Goal: Task Accomplishment & Management: Manage account settings

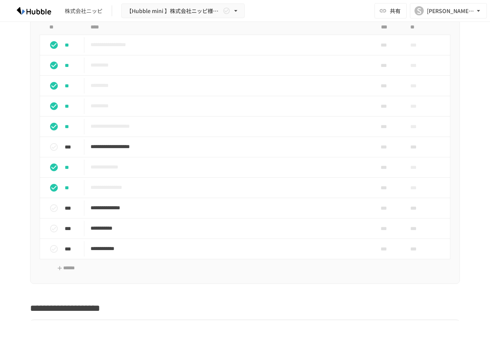
scroll to position [298, 0]
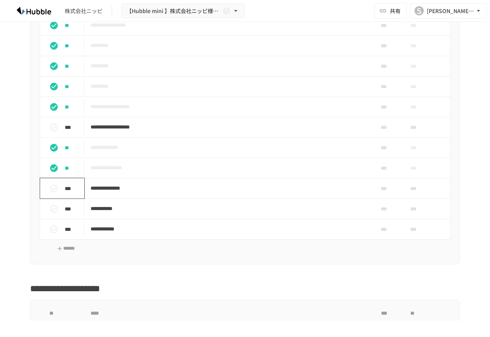
click at [49, 193] on icon "status" at bounding box center [53, 188] width 9 height 9
click at [81, 255] on button "******" at bounding box center [66, 249] width 40 height 12
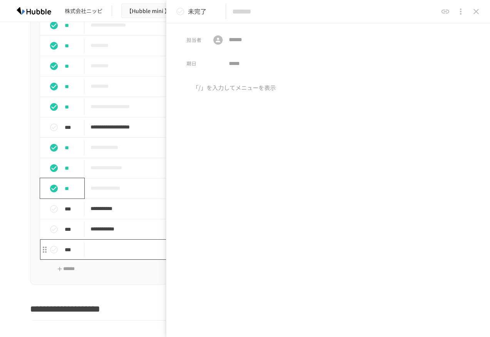
click at [104, 260] on td "task table" at bounding box center [228, 250] width 289 height 20
click at [267, 13] on input "text" at bounding box center [334, 11] width 205 height 13
type input "*"
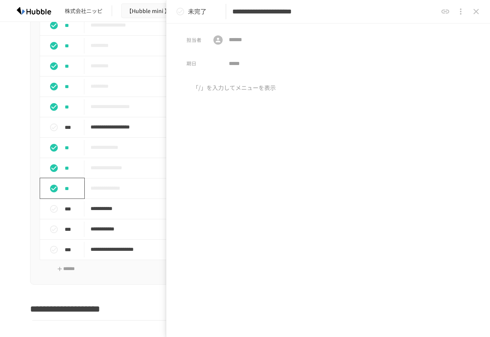
type input "**********"
click at [476, 13] on icon "close drawer" at bounding box center [475, 11] width 9 height 9
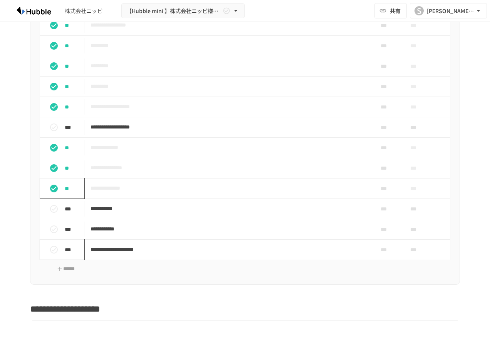
click at [49, 255] on icon "status" at bounding box center [53, 249] width 9 height 9
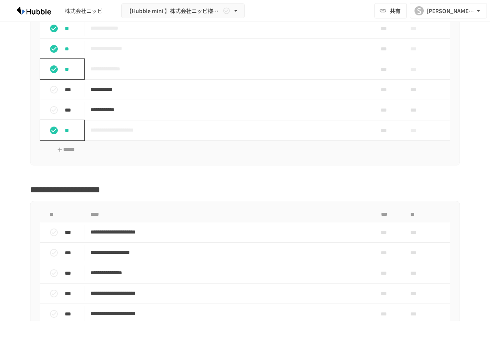
scroll to position [414, 0]
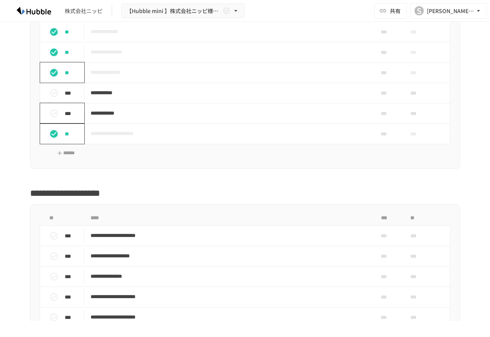
click at [49, 118] on icon "status" at bounding box center [53, 113] width 9 height 9
